Goal: Obtain resource: Download file/media

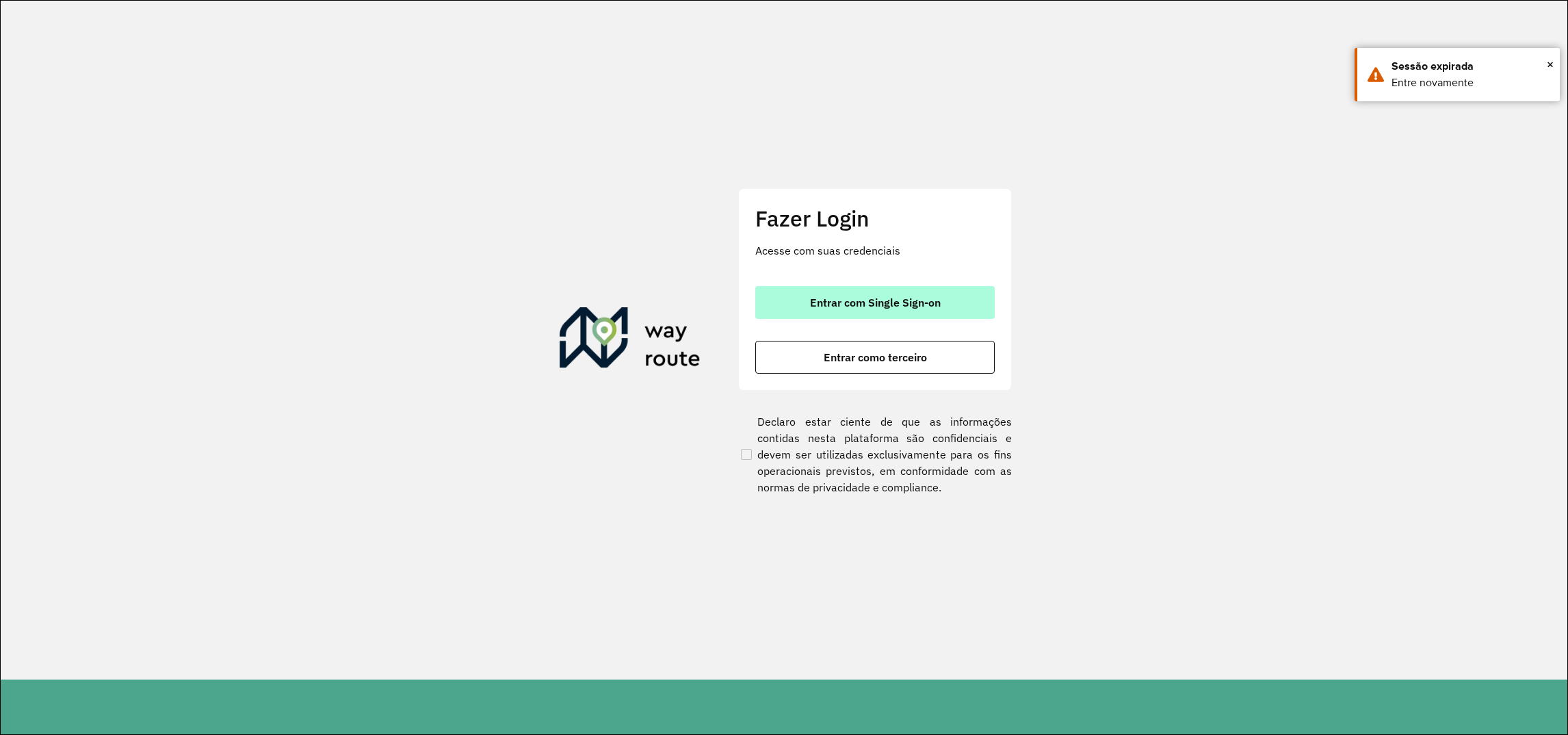
click at [839, 313] on button "Entrar com Single Sign-on" at bounding box center [874, 302] width 239 height 33
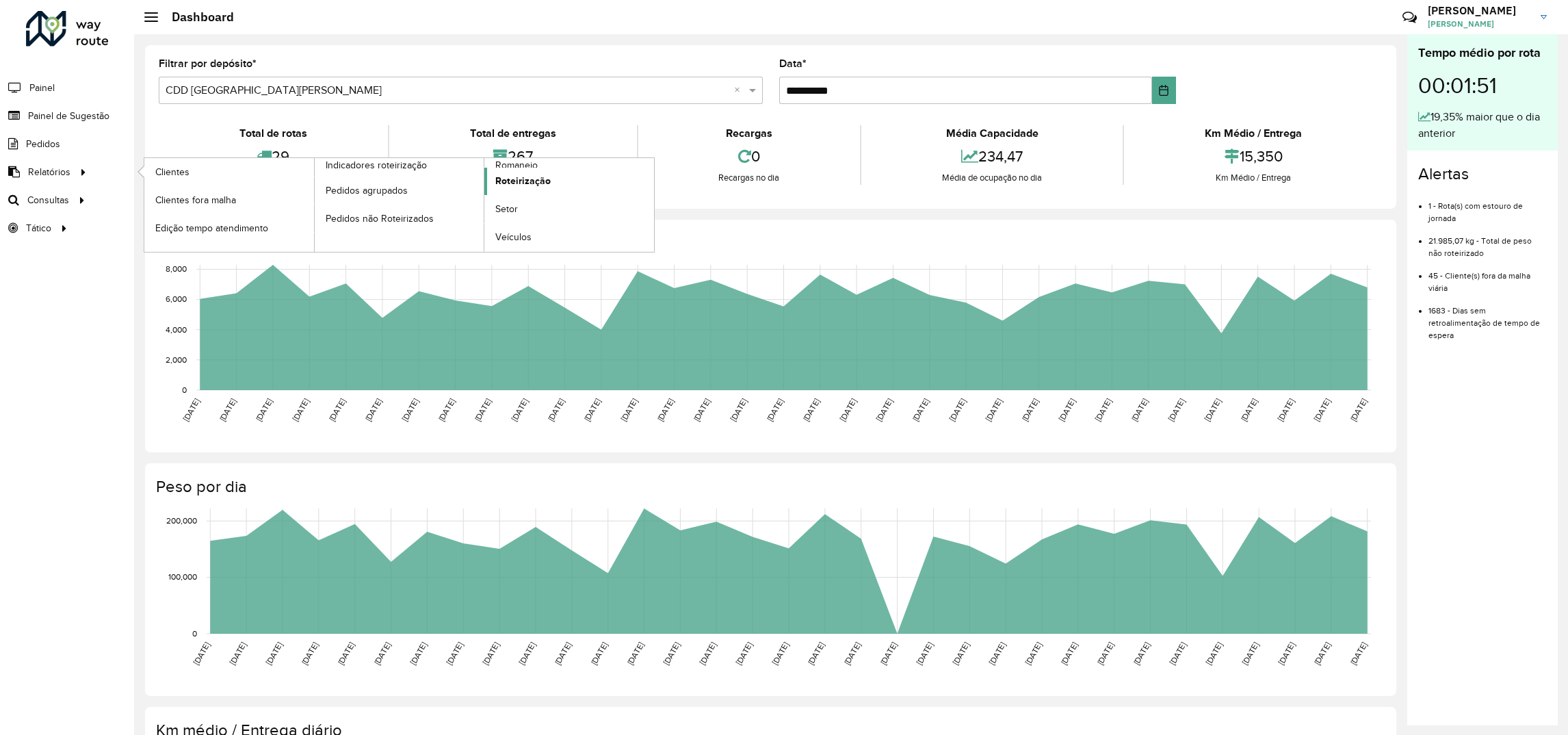
click at [525, 186] on span "Roteirização" at bounding box center [522, 181] width 55 height 14
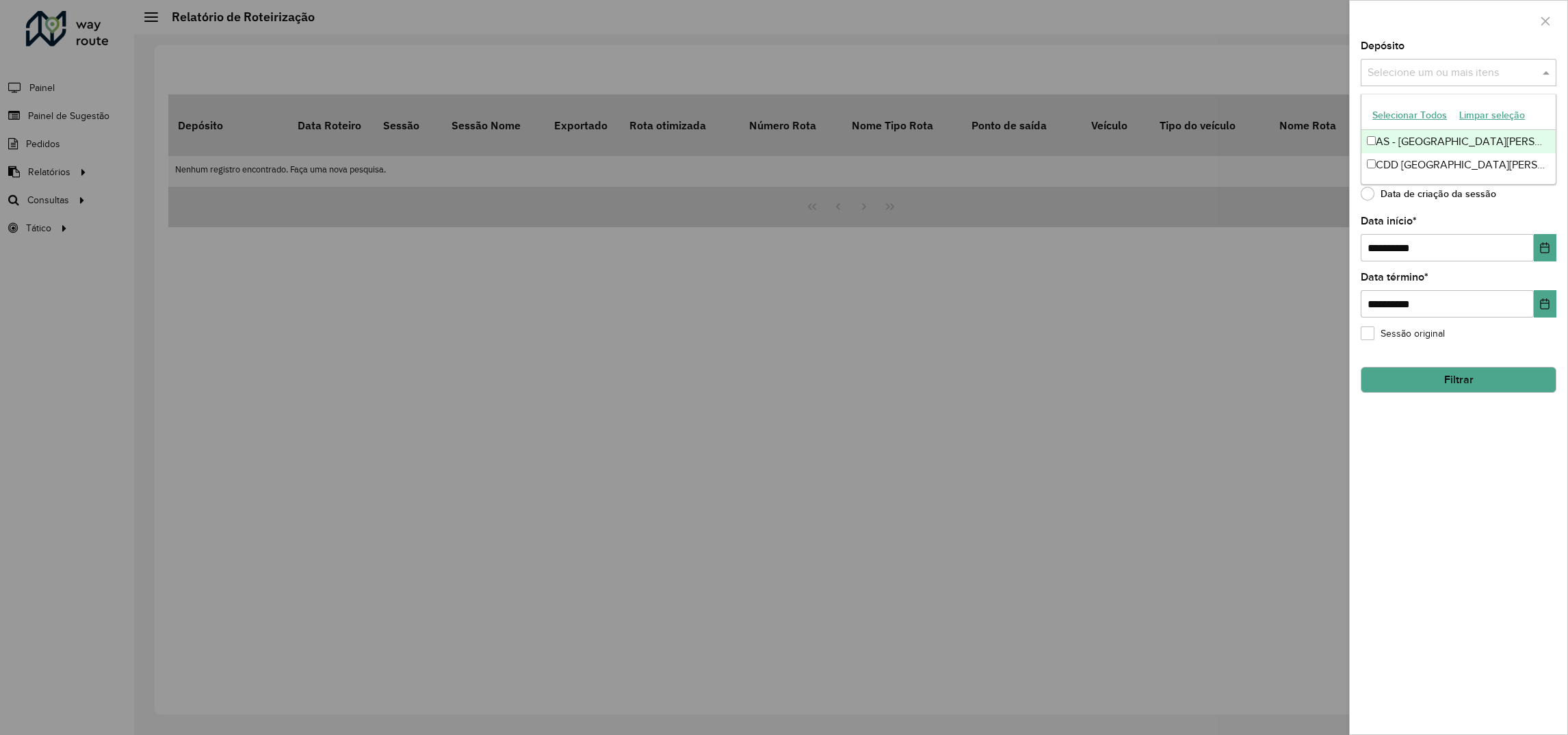
click at [1410, 73] on input "text" at bounding box center [1450, 72] width 175 height 16
click at [1417, 161] on div "CDD [GEOGRAPHIC_DATA][PERSON_NAME]" at bounding box center [1458, 165] width 194 height 23
click at [1343, 206] on div at bounding box center [784, 368] width 1568 height 735
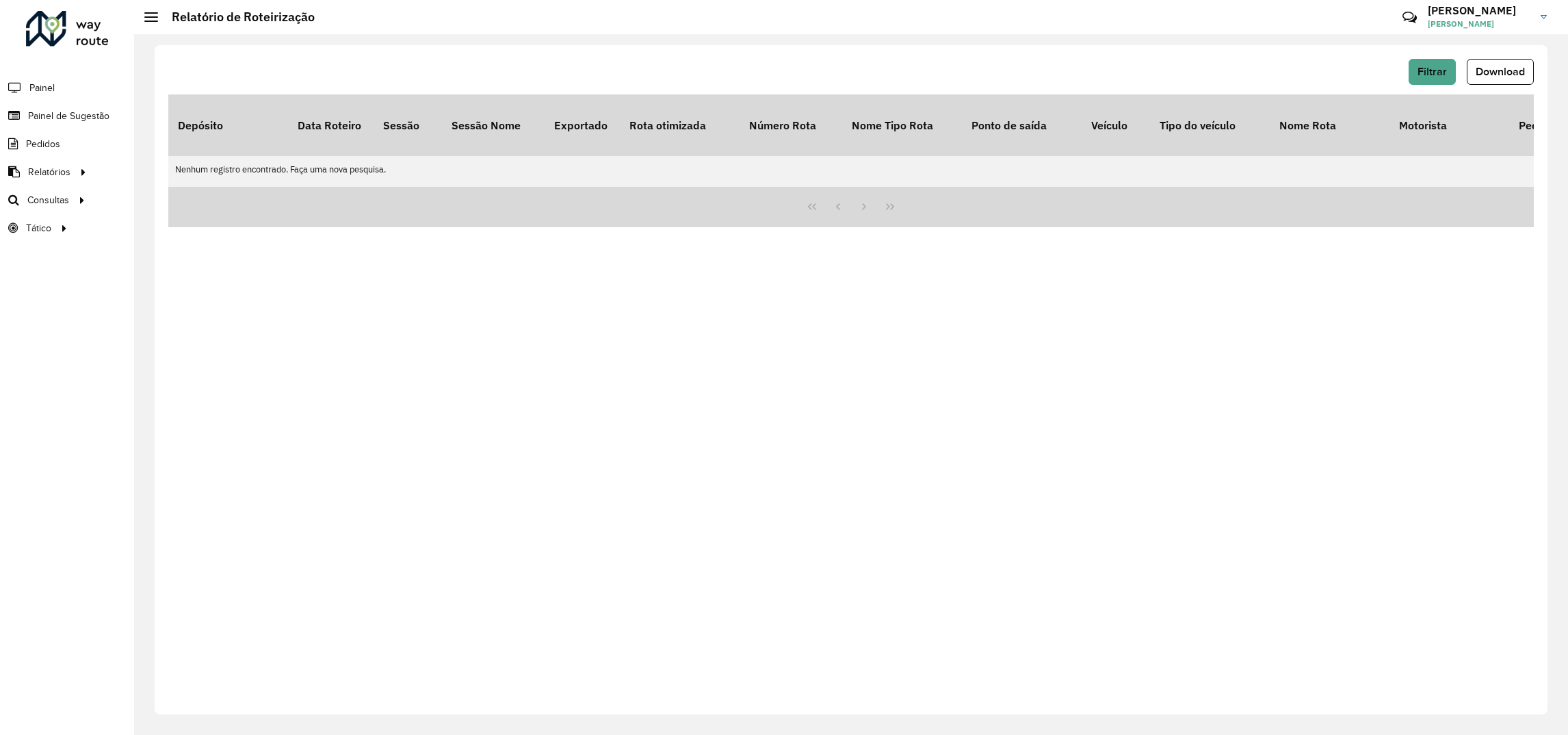
click at [1496, 56] on div "Filtrar Download Depósito Data Roteiro Sessão Sessão Nome Exportado Rota otimiz…" at bounding box center [850, 379] width 1392 height 669
click at [1404, 68] on div "Filtrar Download" at bounding box center [850, 72] width 1365 height 26
click at [1419, 73] on span "Filtrar" at bounding box center [1432, 72] width 30 height 12
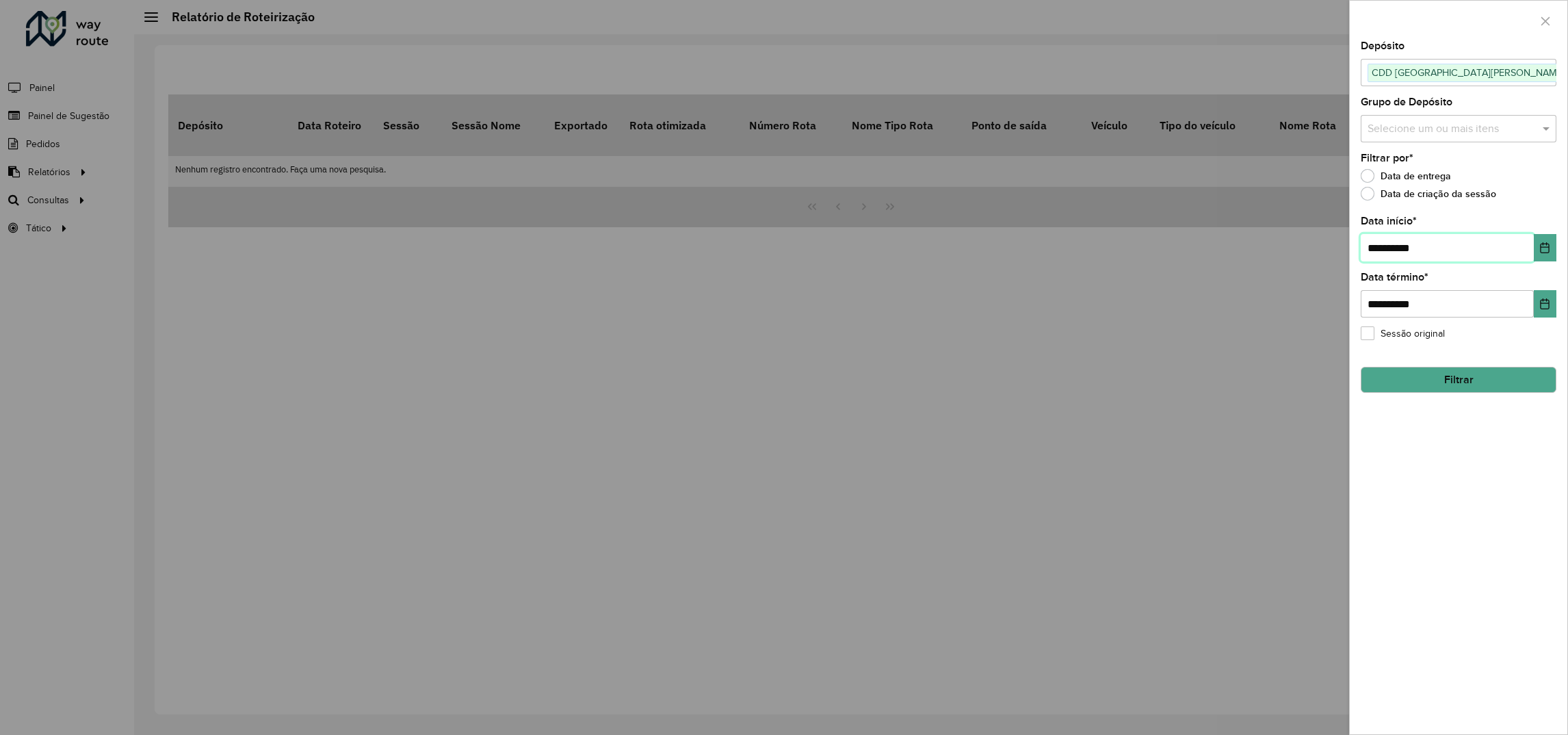
click at [1378, 243] on input "**********" at bounding box center [1446, 247] width 173 height 27
click at [1547, 241] on button "Choose Date" at bounding box center [1544, 247] width 22 height 27
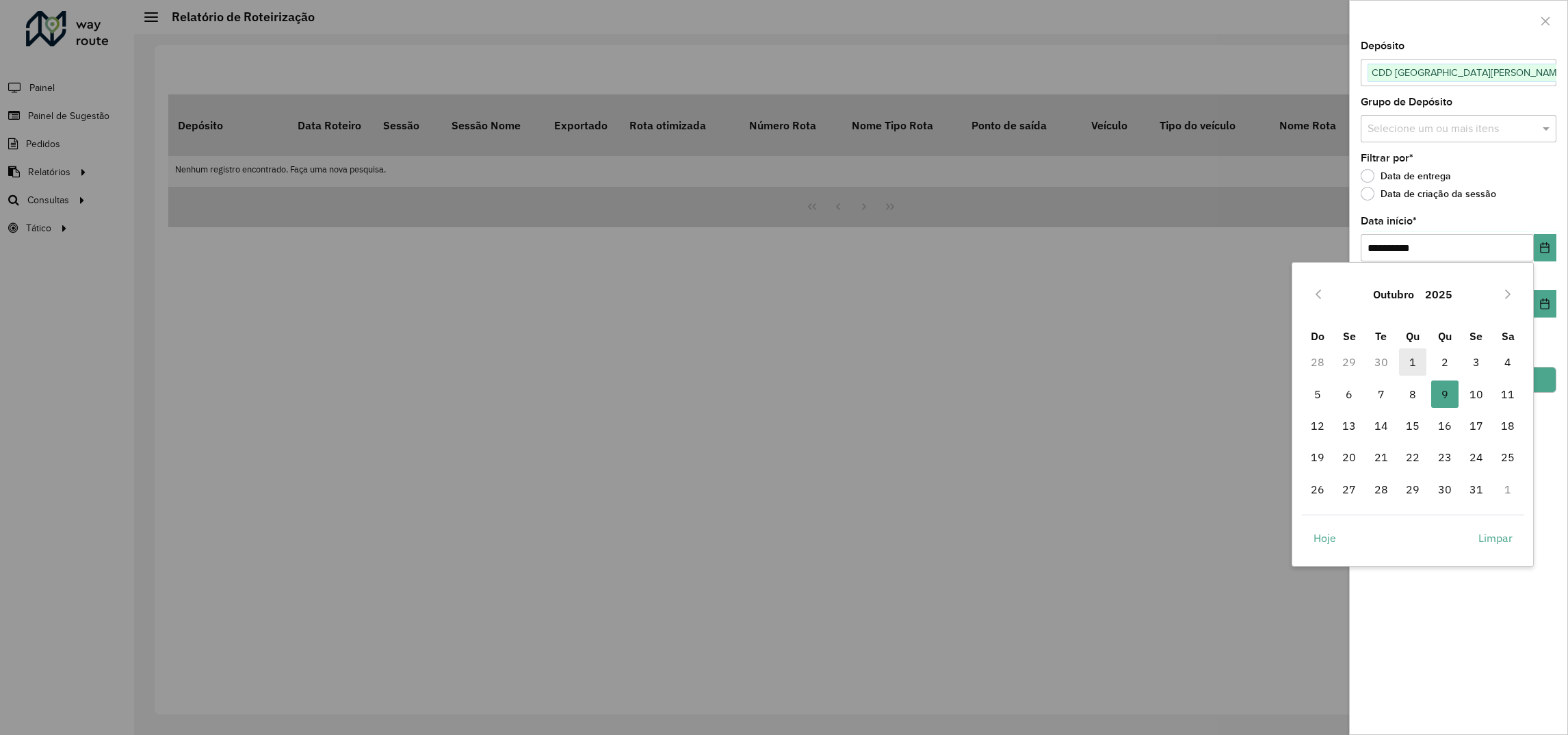
click at [1410, 362] on span "1" at bounding box center [1412, 362] width 27 height 27
type input "**********"
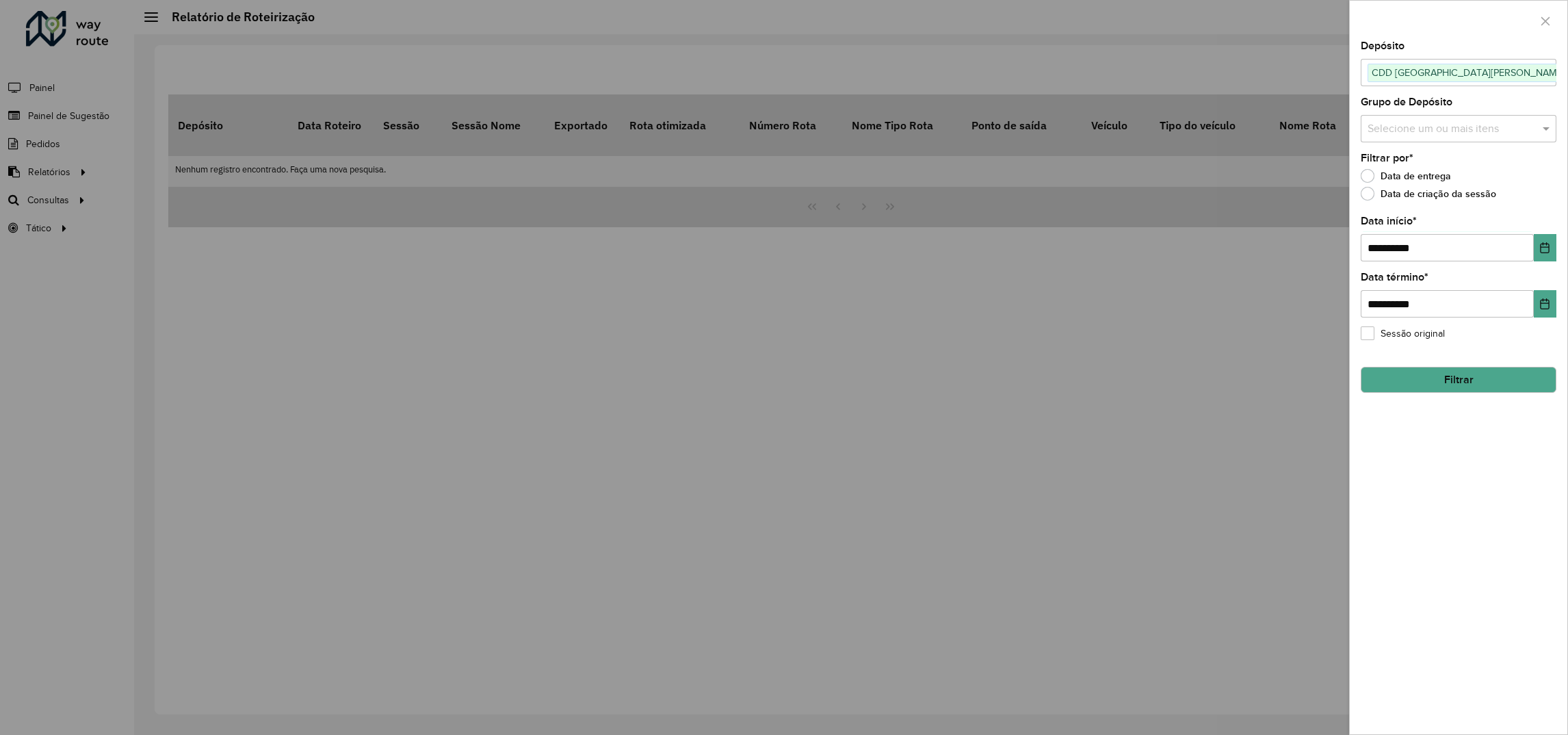
click at [1416, 377] on button "Filtrar" at bounding box center [1458, 379] width 196 height 26
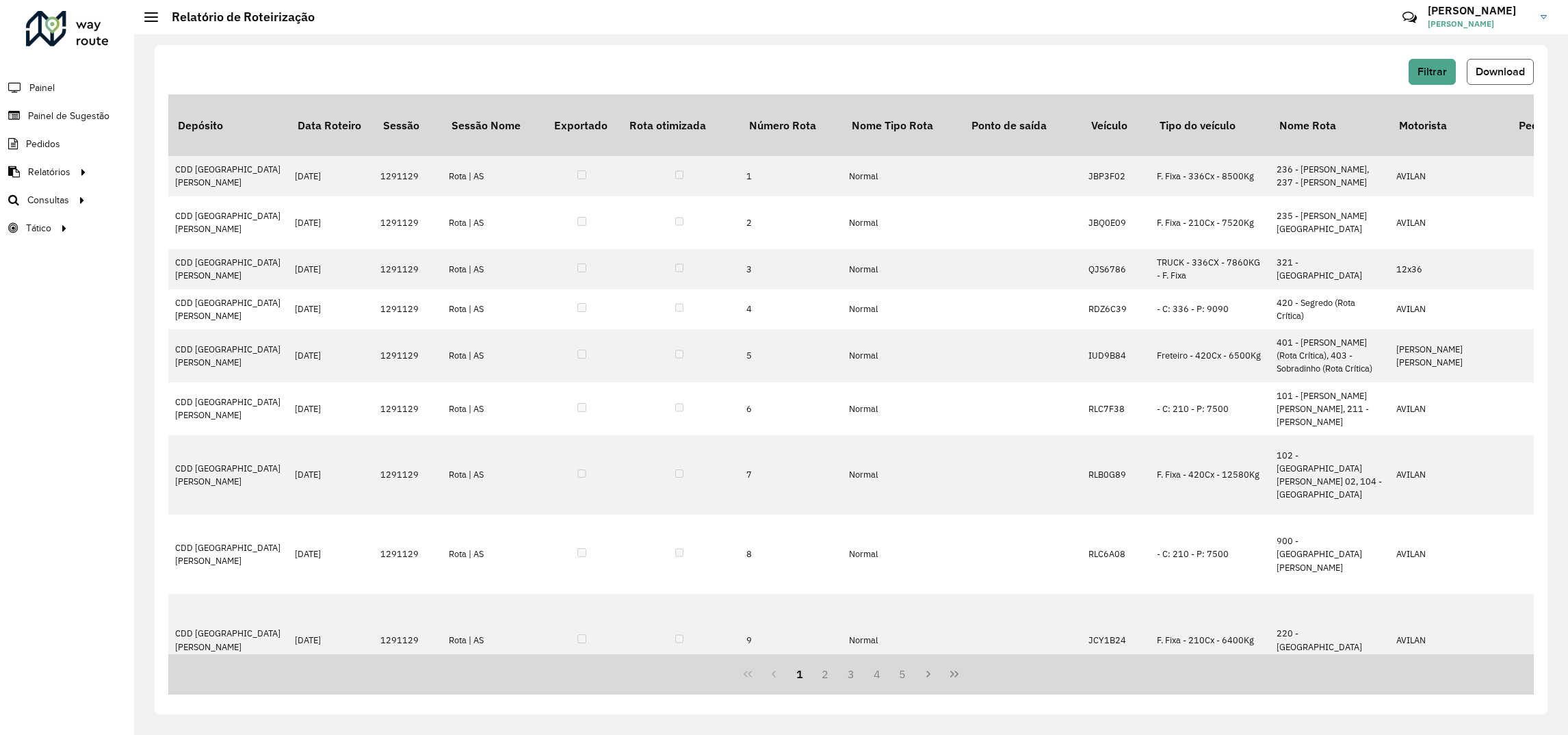
click at [1513, 75] on span "Download" at bounding box center [1500, 72] width 49 height 12
click at [1414, 71] on button "Filtrar" at bounding box center [1432, 72] width 47 height 26
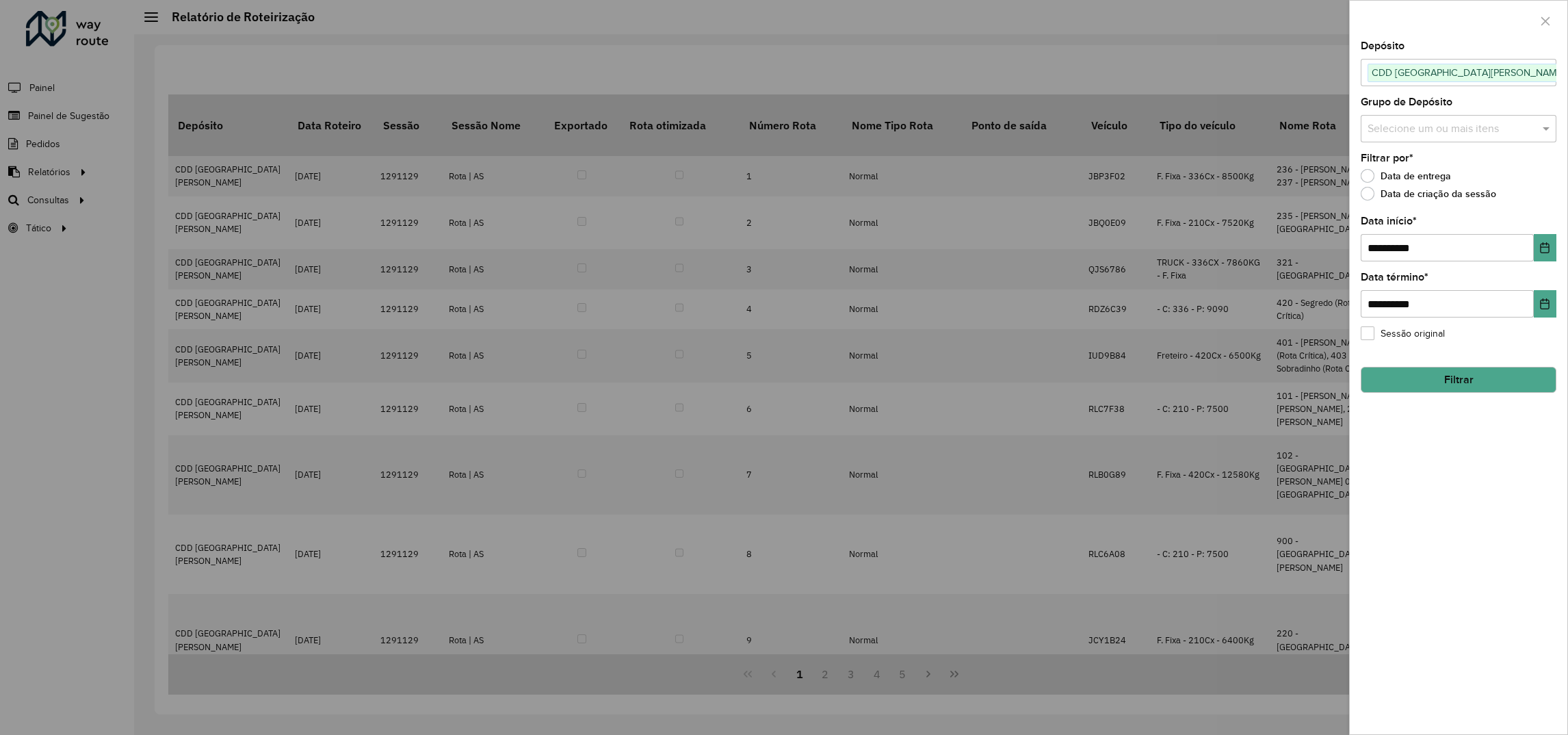
click at [1444, 385] on button "Filtrar" at bounding box center [1458, 379] width 196 height 26
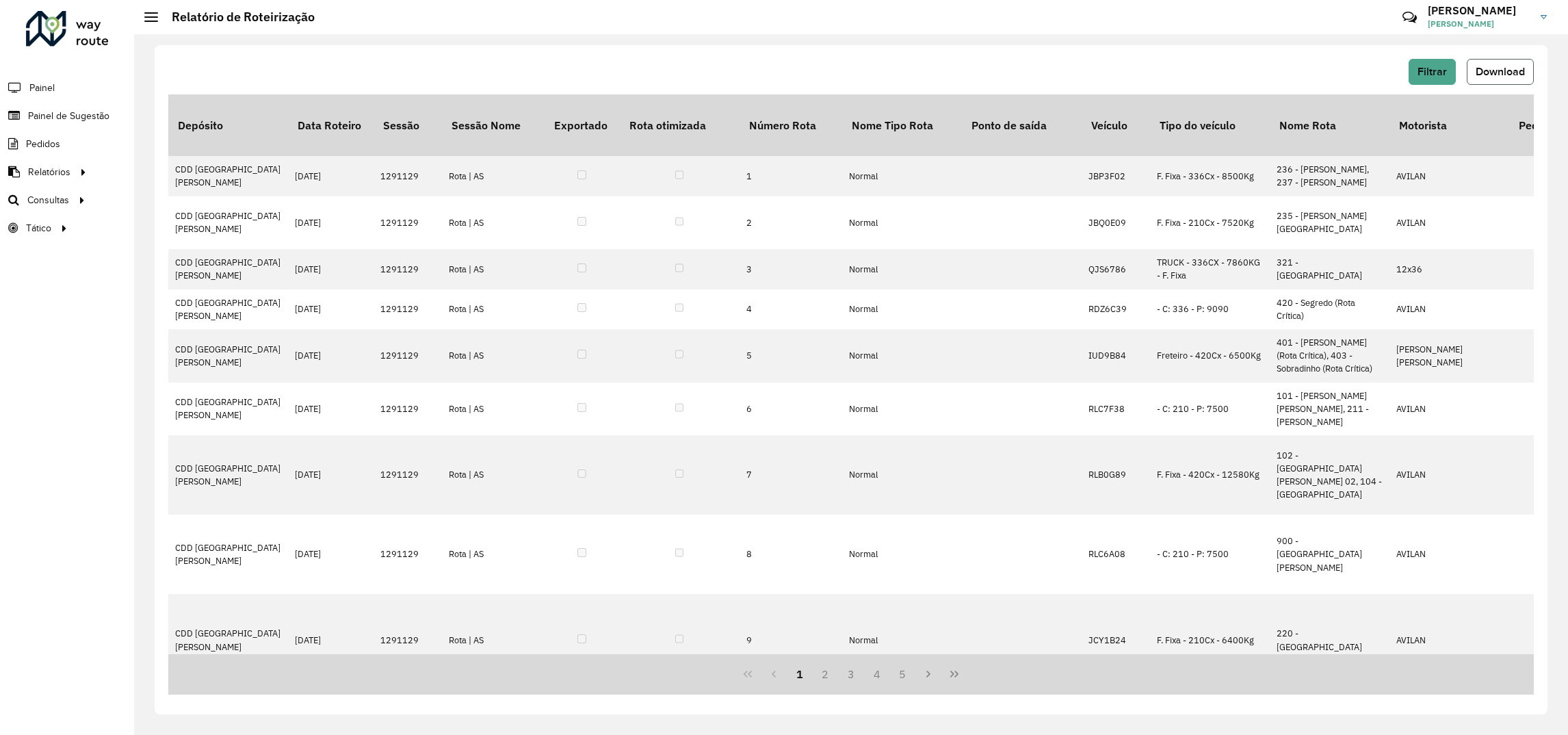
click at [1490, 66] on span "Download" at bounding box center [1500, 72] width 49 height 12
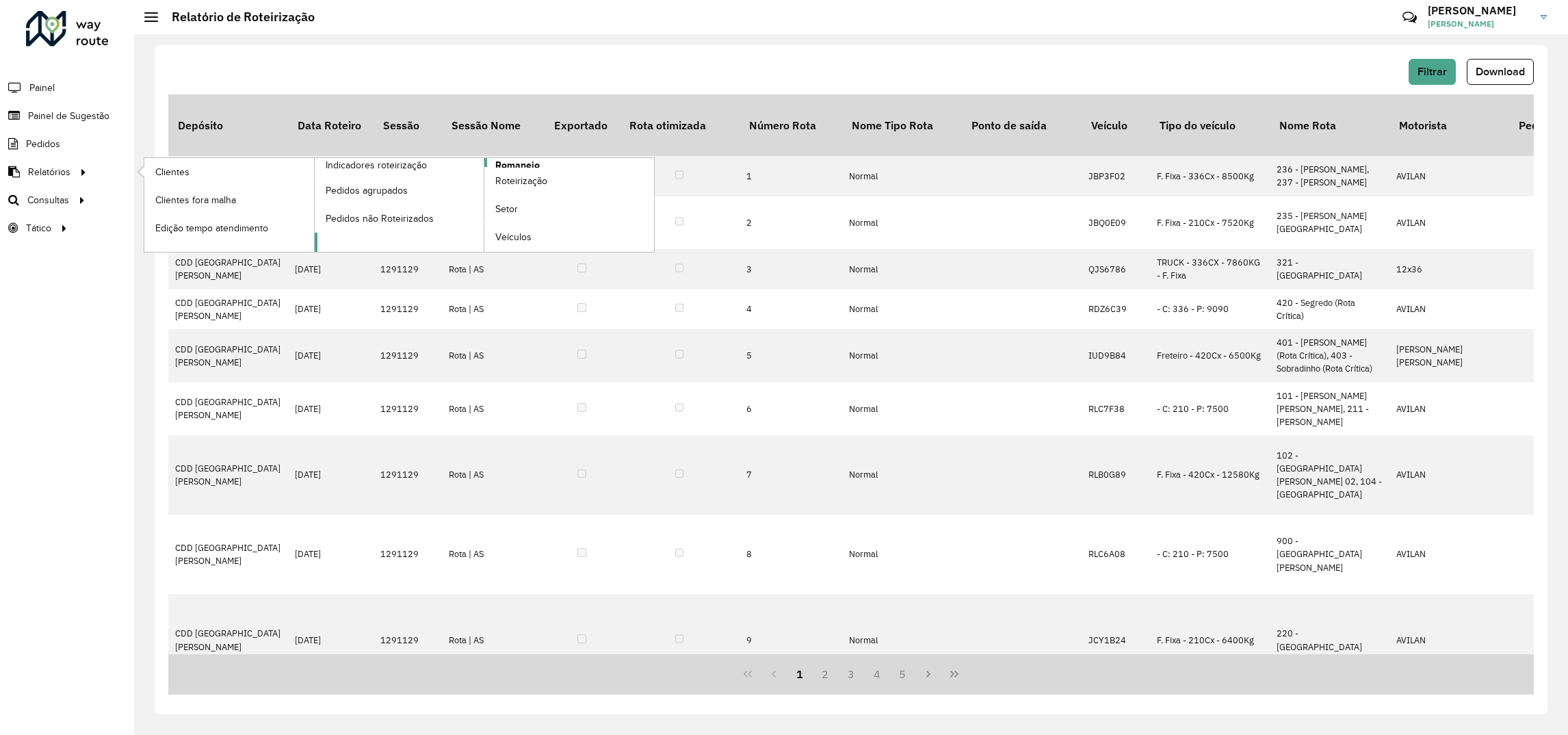
click at [364, 239] on link "Romaneio" at bounding box center [484, 205] width 340 height 94
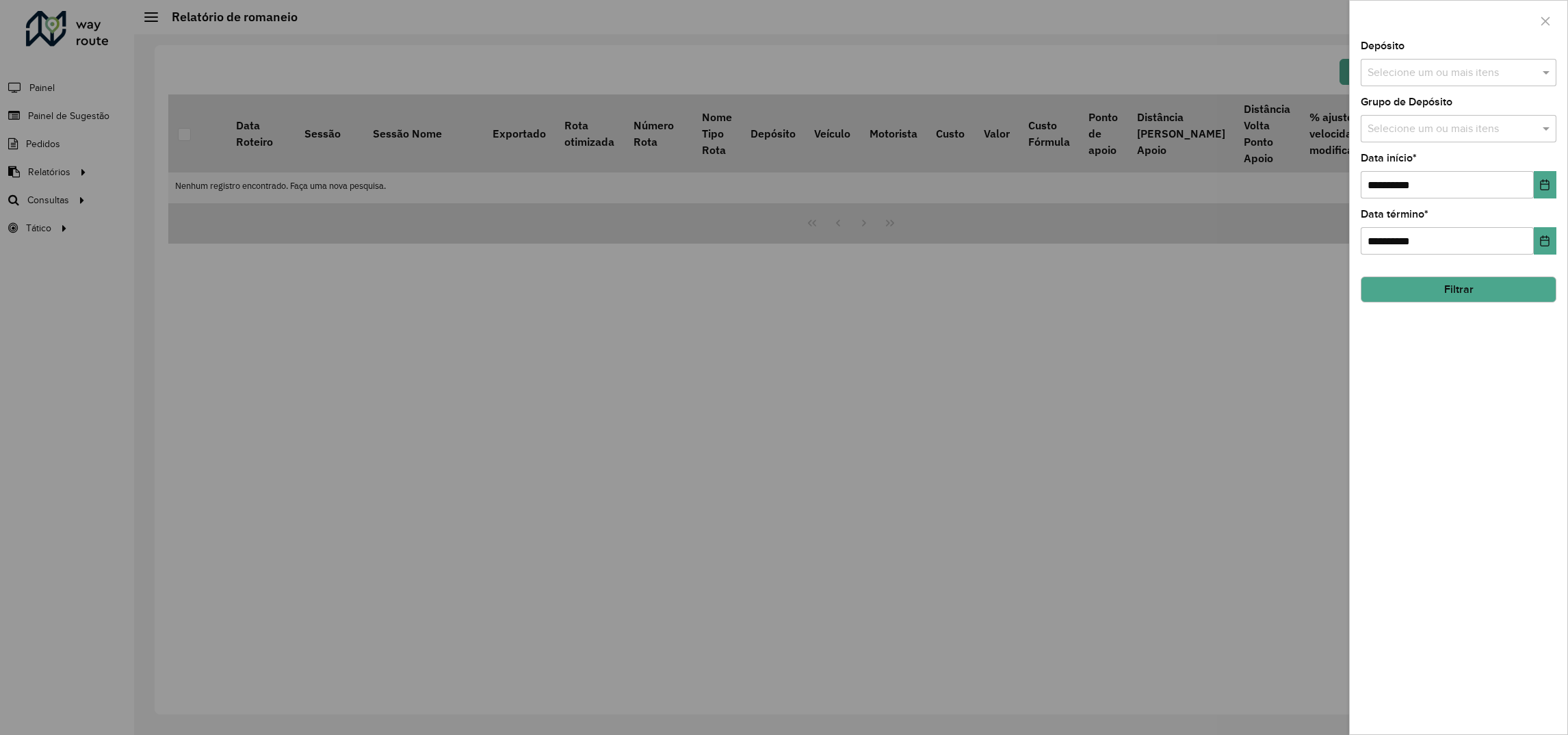
click at [1447, 59] on div "Selecione um ou mais itens" at bounding box center [1458, 72] width 196 height 27
click at [1406, 158] on div "CDD [GEOGRAPHIC_DATA][PERSON_NAME]" at bounding box center [1458, 165] width 194 height 23
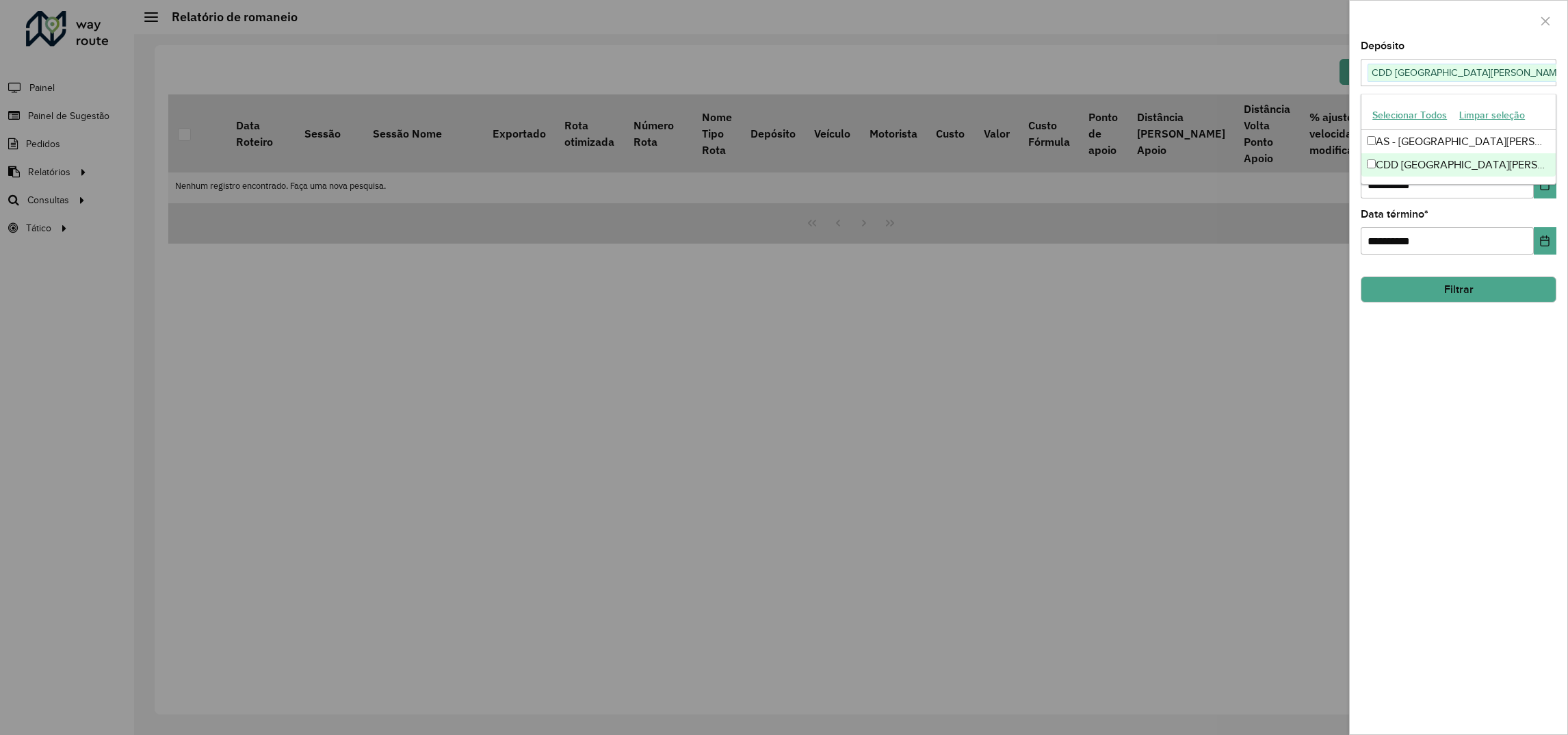
click at [1389, 182] on ng-dropdown-panel "Selecionar Todos Limpar seleção AS - Santa [PERSON_NAME] do Sul CDD [GEOGRAPHIC…" at bounding box center [1458, 139] width 196 height 91
click at [1538, 200] on div "**********" at bounding box center [1458, 387] width 217 height 693
click at [1541, 194] on button "Choose Date" at bounding box center [1544, 185] width 22 height 27
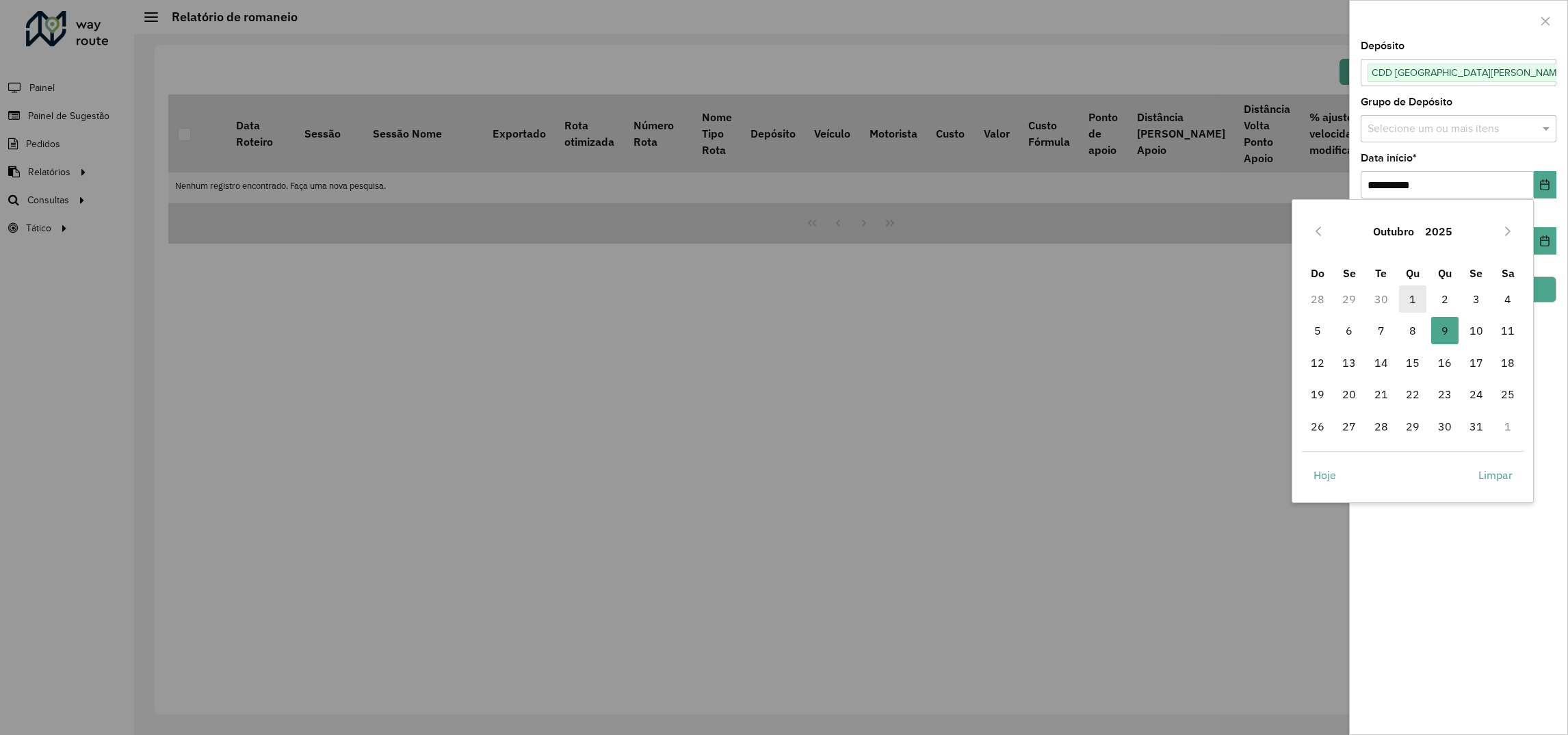
click at [1415, 294] on span "1" at bounding box center [1412, 299] width 27 height 27
type input "**********"
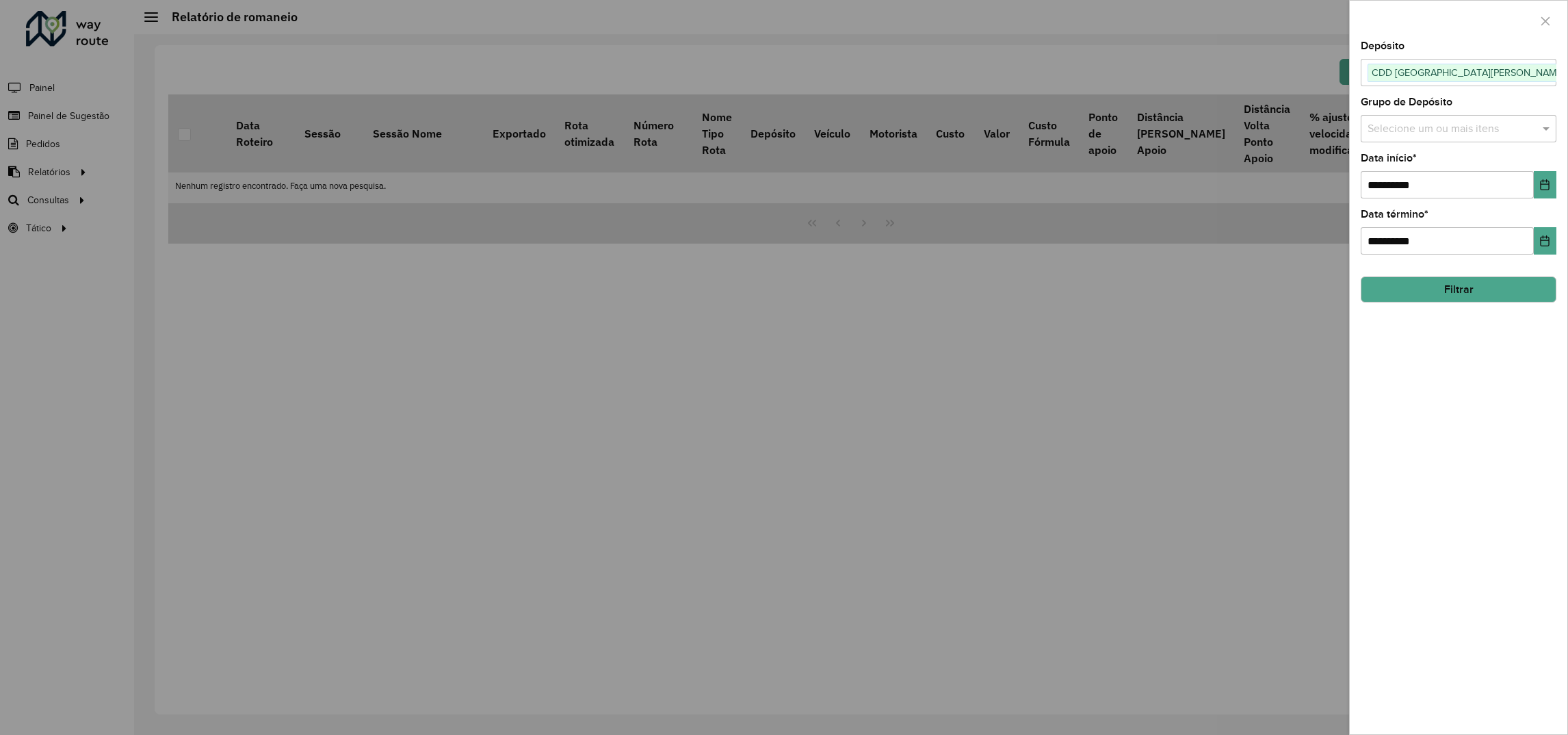
click at [1496, 292] on button "Filtrar" at bounding box center [1458, 289] width 196 height 26
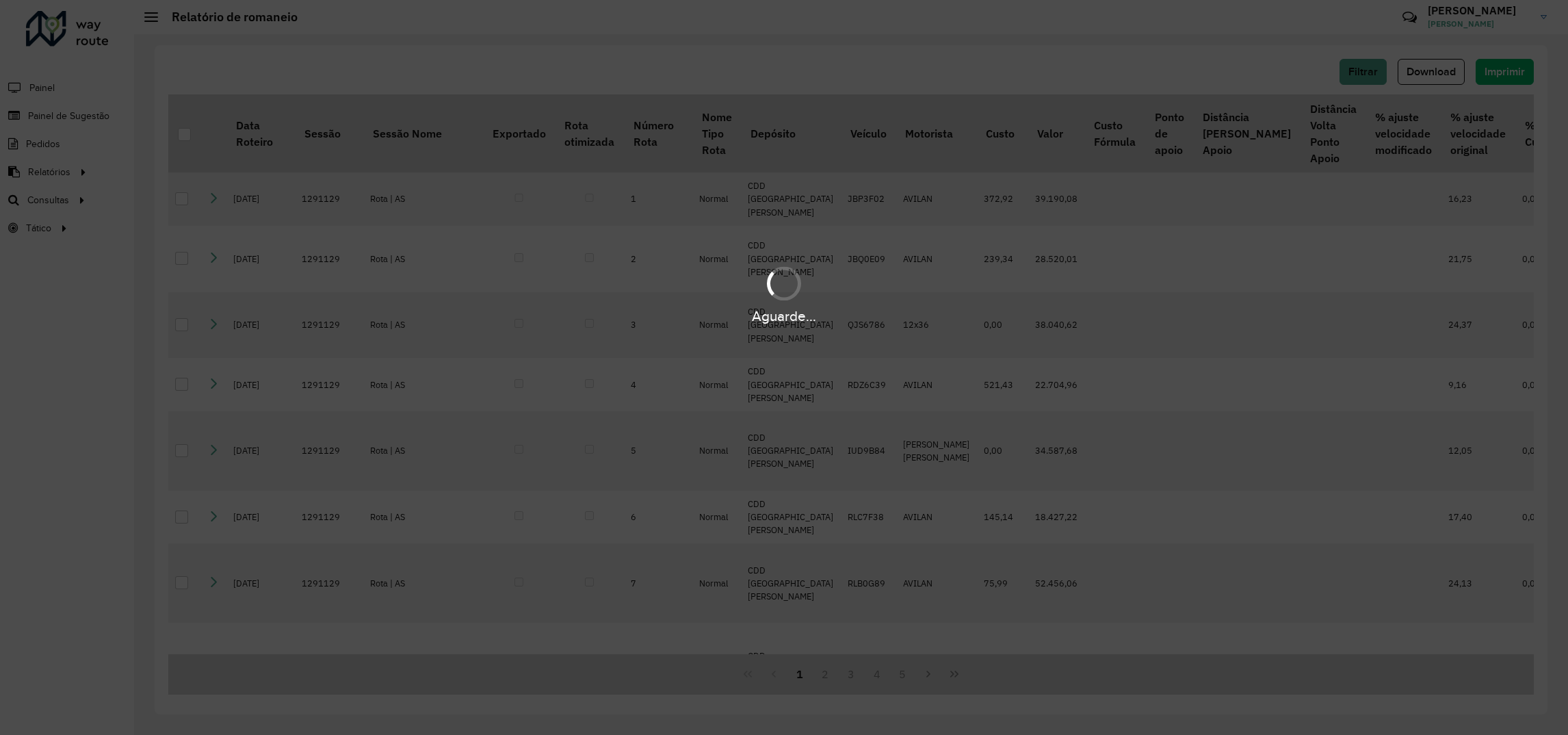
click at [1443, 74] on hb-app "Aguarde... Pop-up bloqueado! Seu navegador bloqueou automáticamente a abertura …" at bounding box center [784, 368] width 1568 height 735
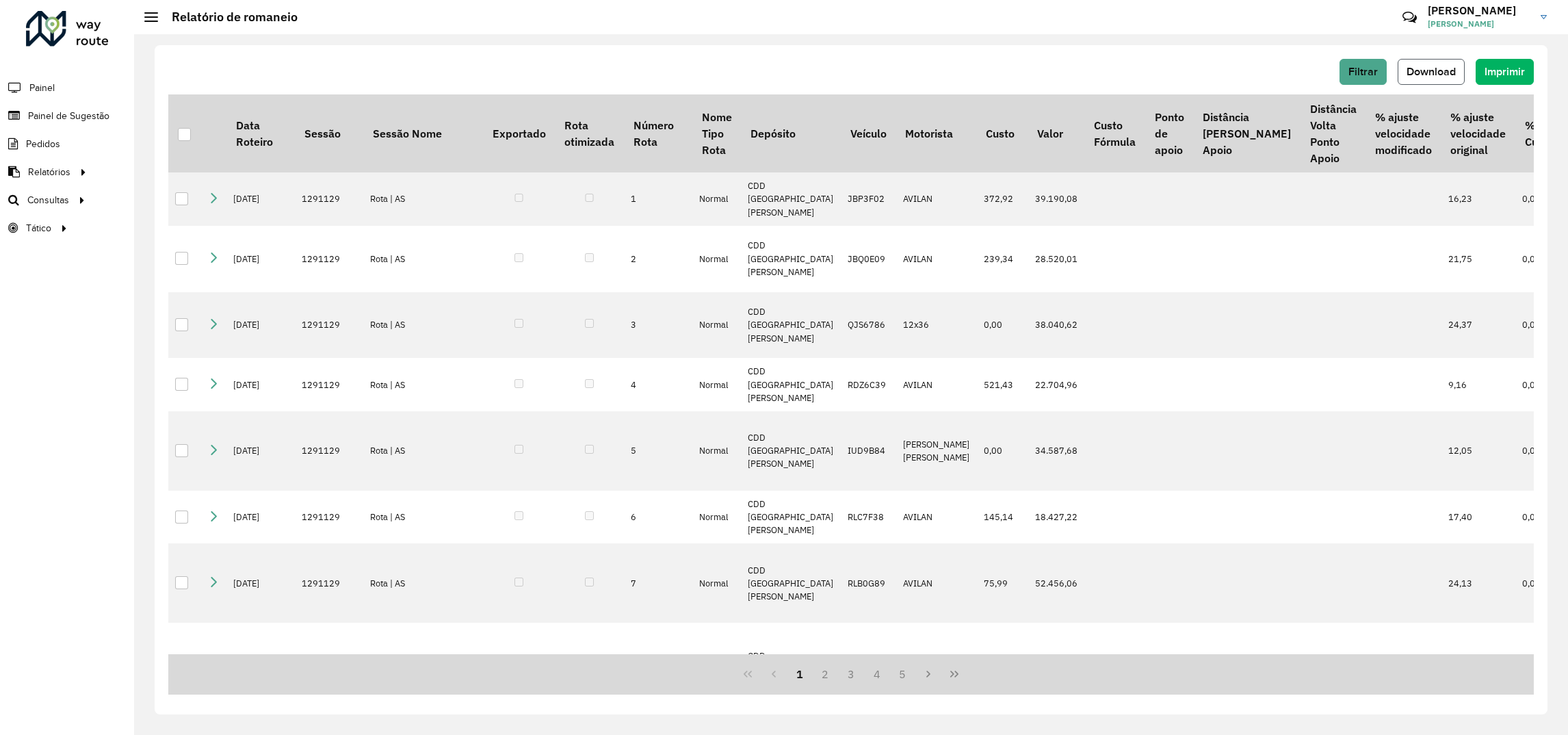
click at [1442, 75] on span "Download" at bounding box center [1431, 72] width 49 height 12
